Goal: Information Seeking & Learning: Learn about a topic

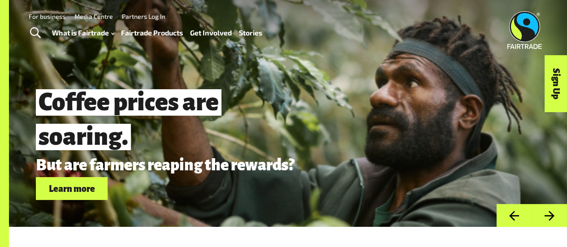
click at [147, 29] on link "Fairtrade Products" at bounding box center [152, 32] width 62 height 13
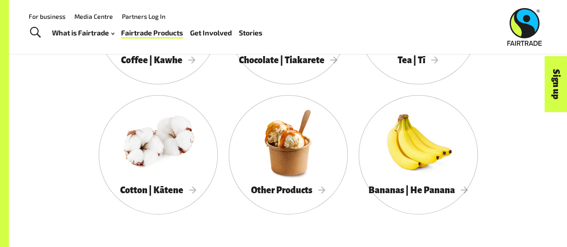
scroll to position [532, 0]
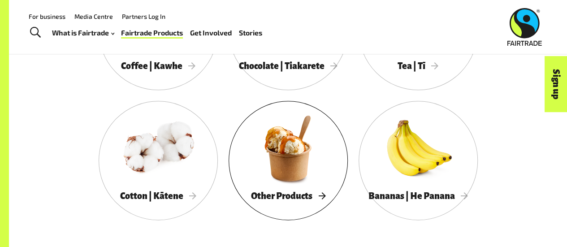
click at [320, 198] on span "Other Products" at bounding box center [288, 196] width 74 height 10
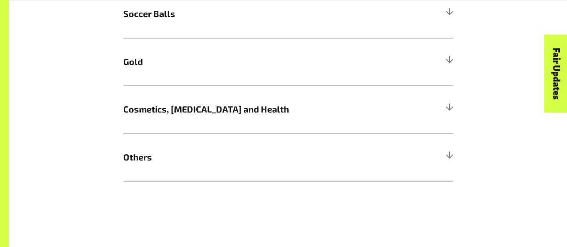
scroll to position [858, 0]
click at [450, 156] on div at bounding box center [449, 157] width 8 height 8
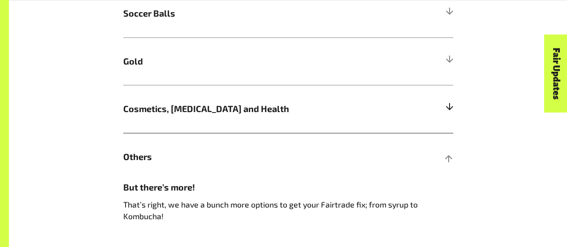
click at [452, 107] on div at bounding box center [449, 109] width 8 height 8
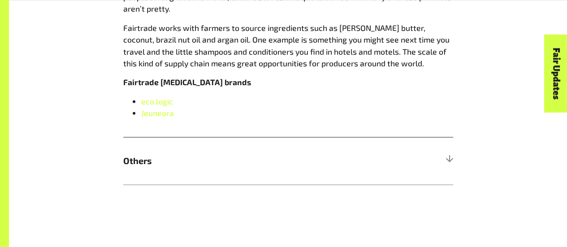
scroll to position [1011, 0]
click at [447, 166] on div at bounding box center [449, 161] width 8 height 8
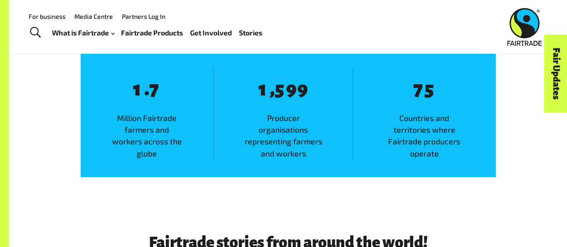
scroll to position [1628, 0]
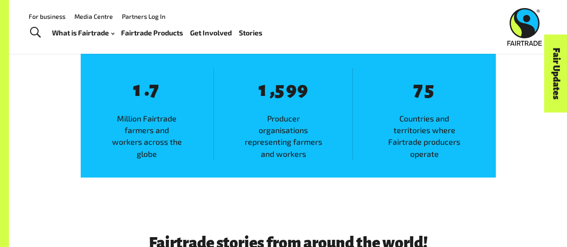
click at [447, 167] on div "8 1 . 8 7 Million Fairtrade farmers and workers across the globe 8 1 , 8 5 8 9 …" at bounding box center [288, 113] width 415 height 127
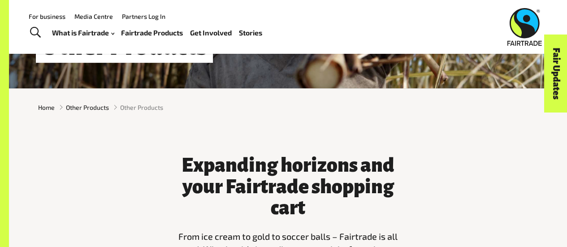
scroll to position [0, 0]
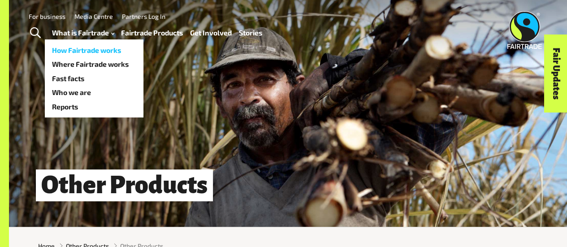
click at [88, 48] on link "How Fairtrade works" at bounding box center [94, 50] width 99 height 14
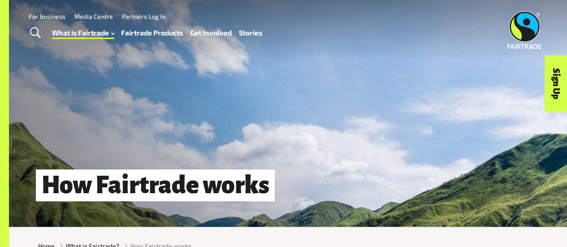
click at [171, 35] on link "Fairtrade Products" at bounding box center [152, 32] width 62 height 13
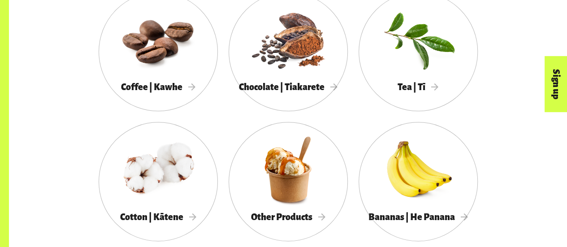
scroll to position [511, 0]
